Goal: Transaction & Acquisition: Download file/media

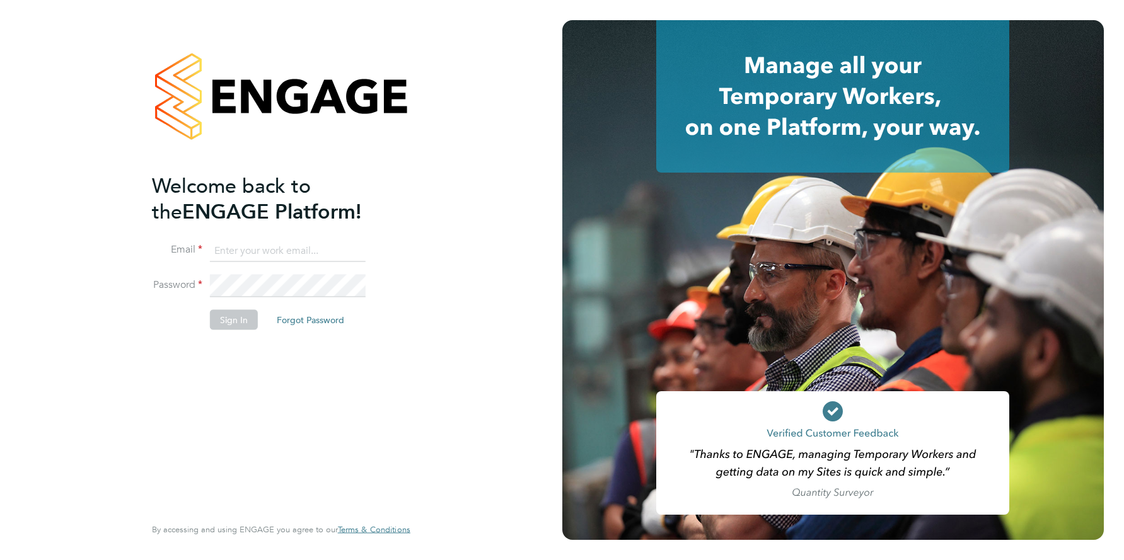
click at [272, 247] on input at bounding box center [288, 251] width 156 height 23
type input "[EMAIL_ADDRESS][DOMAIN_NAME]"
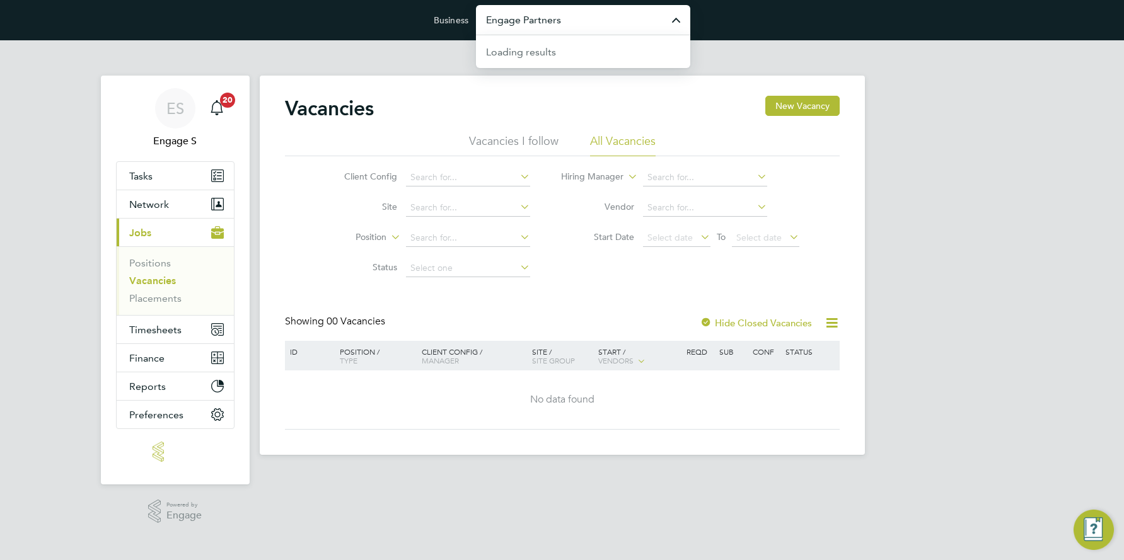
click at [529, 20] on input "Engage Partners" at bounding box center [583, 20] width 214 height 30
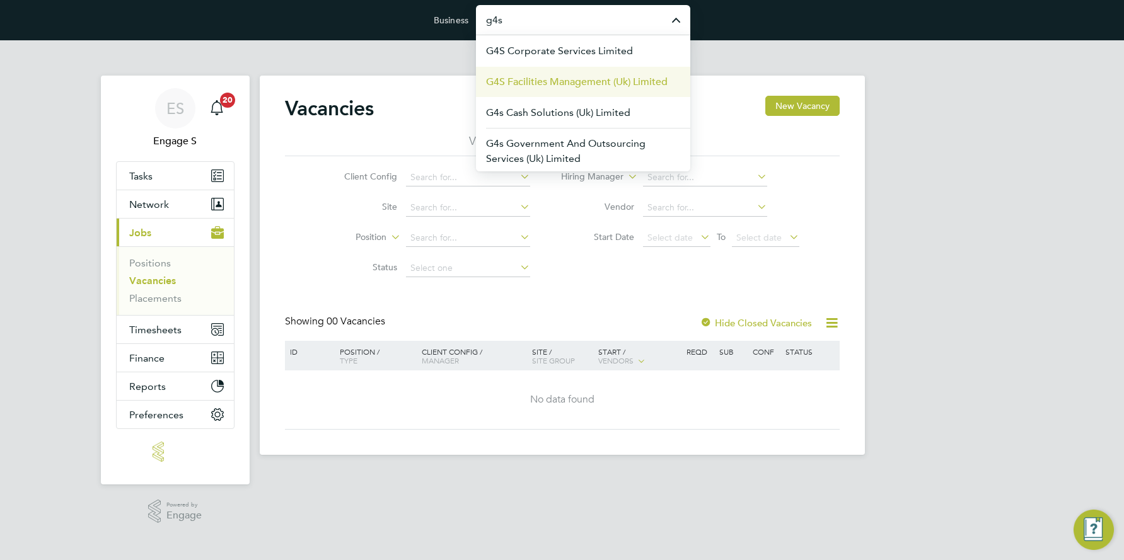
click at [547, 74] on span "G4S Facilities Management (Uk) Limited" at bounding box center [577, 81] width 182 height 15
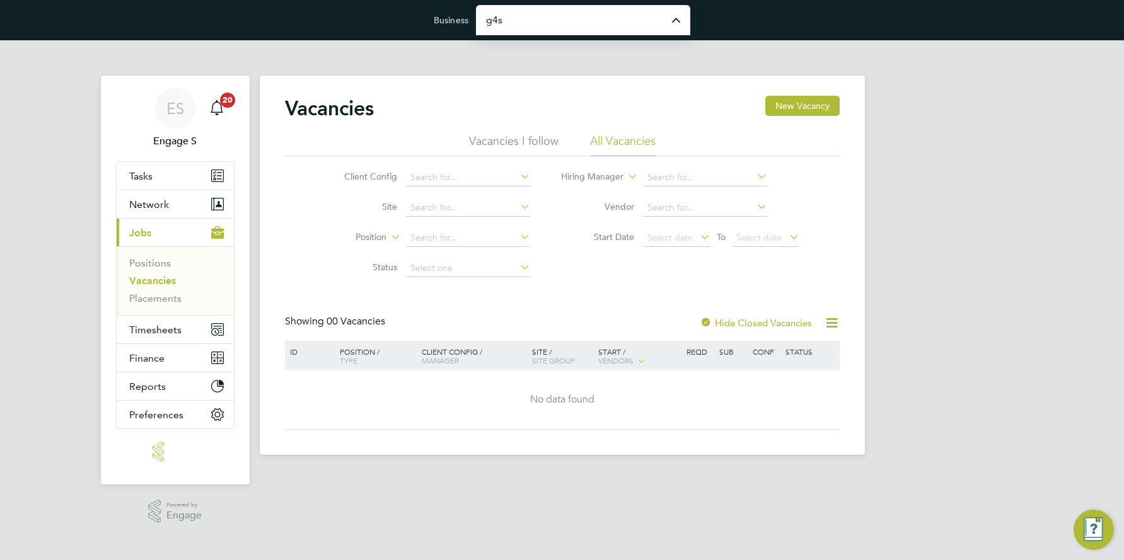
type input "G4S Facilities Management (Uk) Limited"
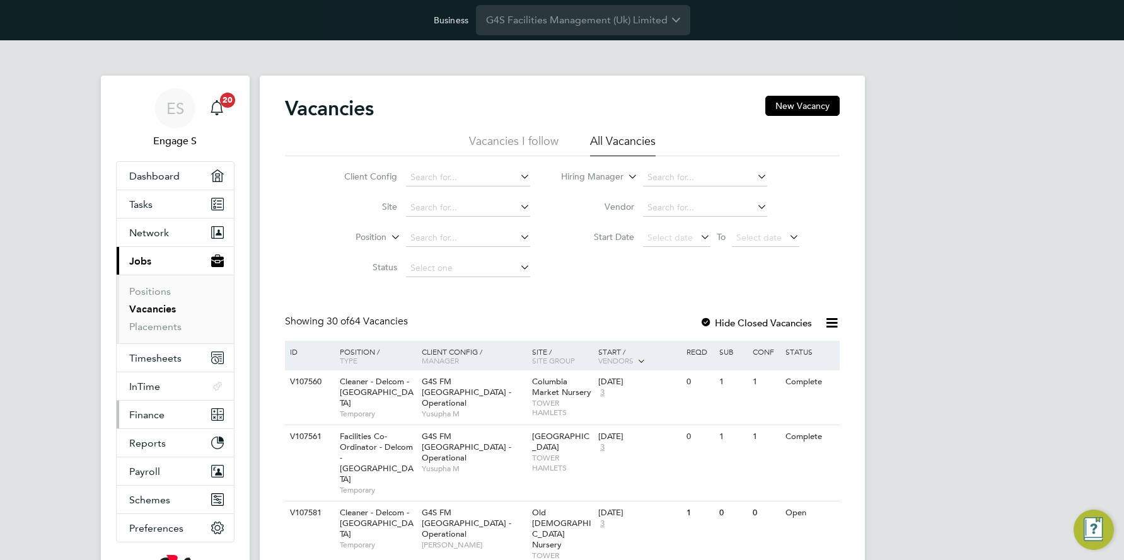
click at [149, 415] on span "Finance" at bounding box center [146, 415] width 35 height 12
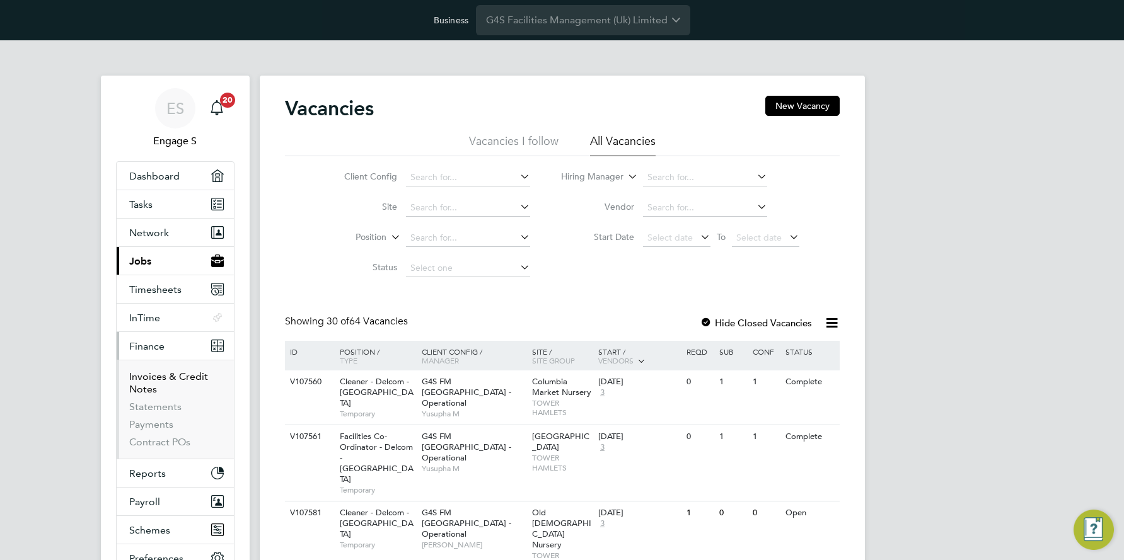
click at [163, 373] on link "Invoices & Credit Notes" at bounding box center [168, 383] width 79 height 25
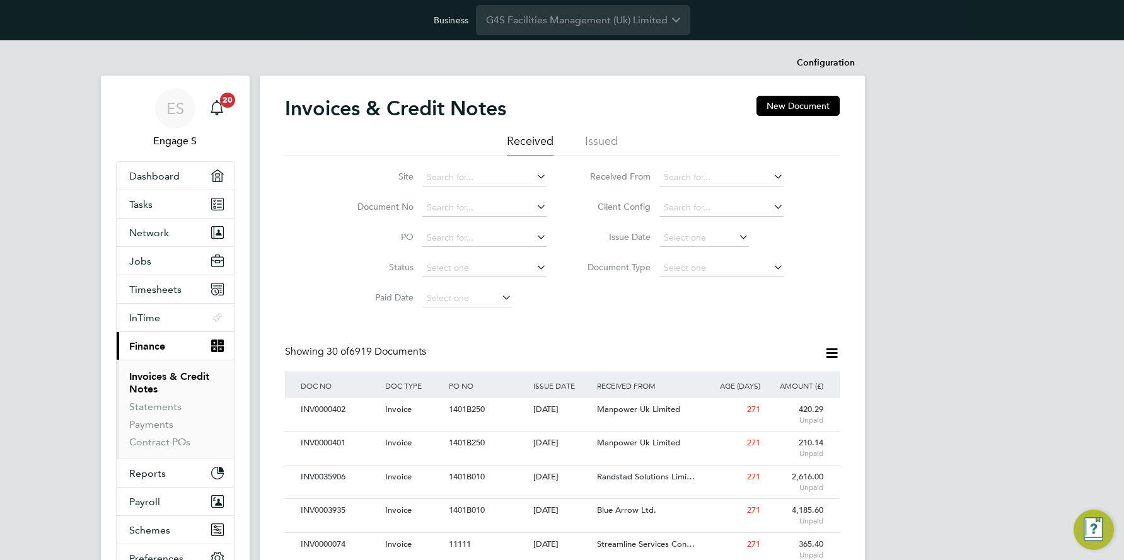
click at [833, 350] on icon at bounding box center [832, 353] width 16 height 16
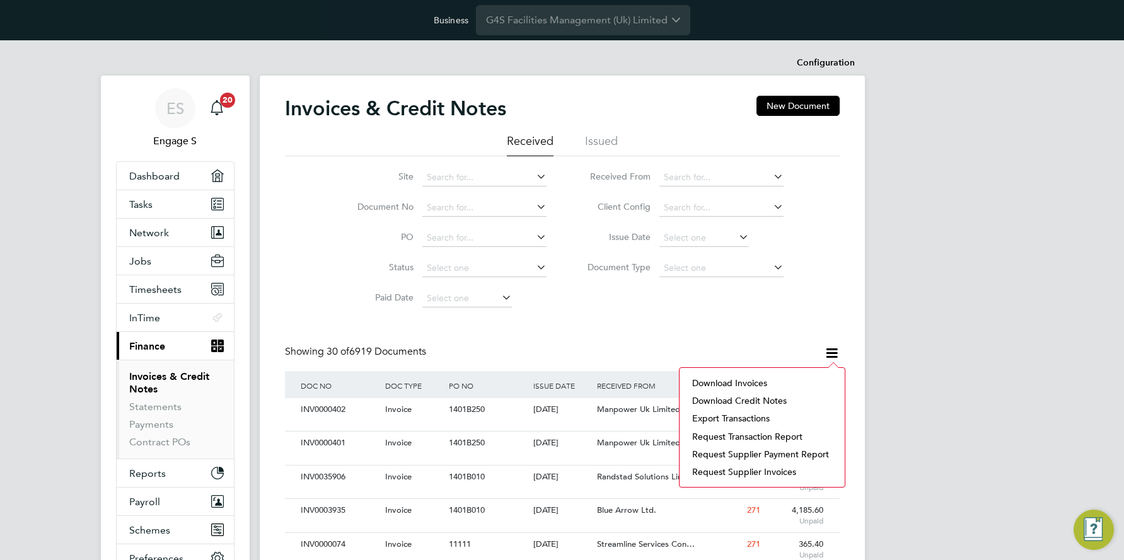
click at [732, 381] on li "Download invoices" at bounding box center [762, 383] width 153 height 18
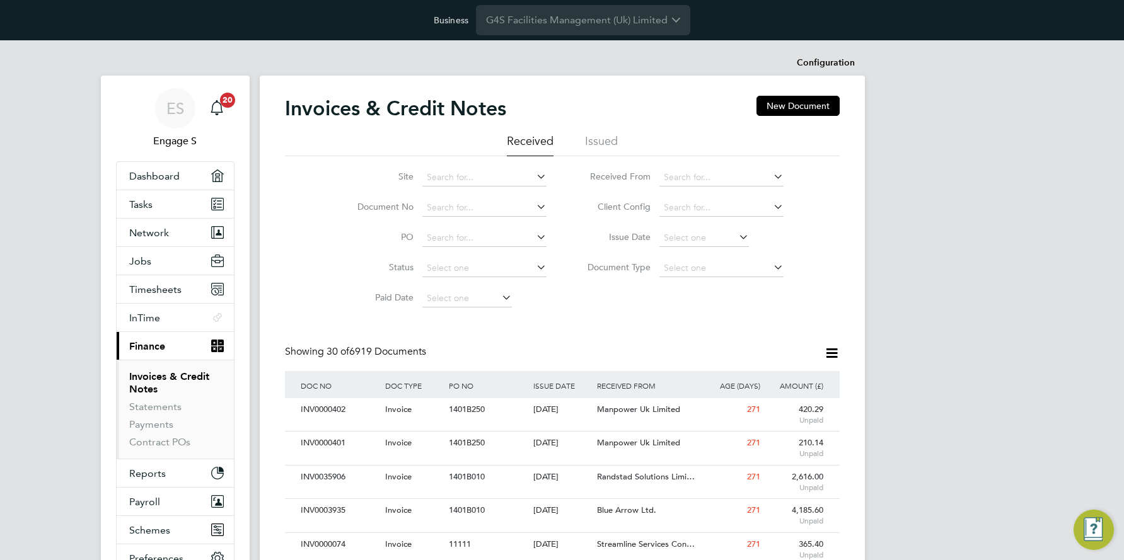
click at [831, 350] on icon at bounding box center [832, 353] width 16 height 16
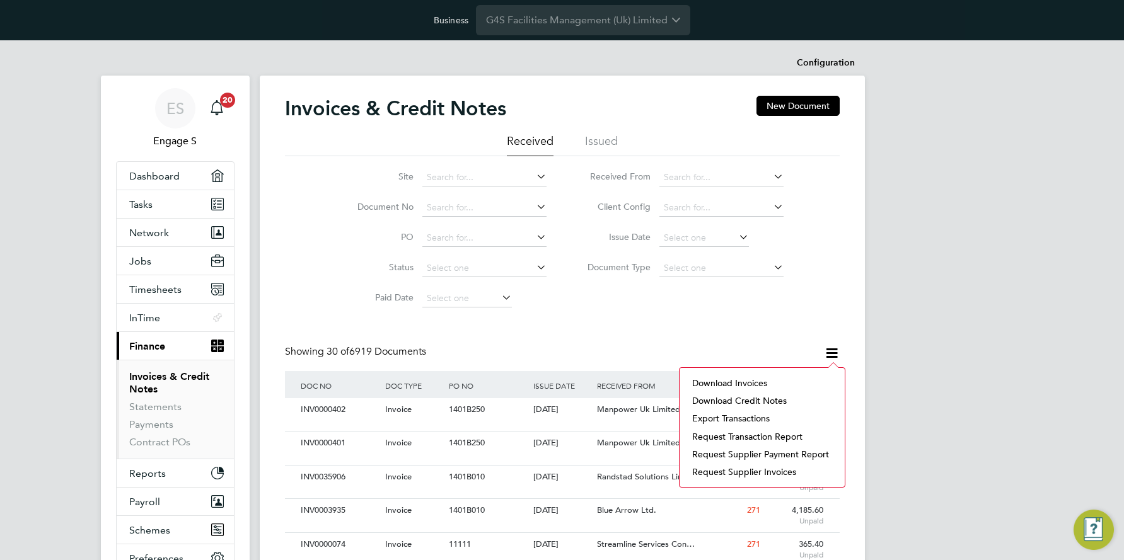
click at [734, 380] on li "Download invoices" at bounding box center [762, 383] width 153 height 18
